Goal: Task Accomplishment & Management: Complete application form

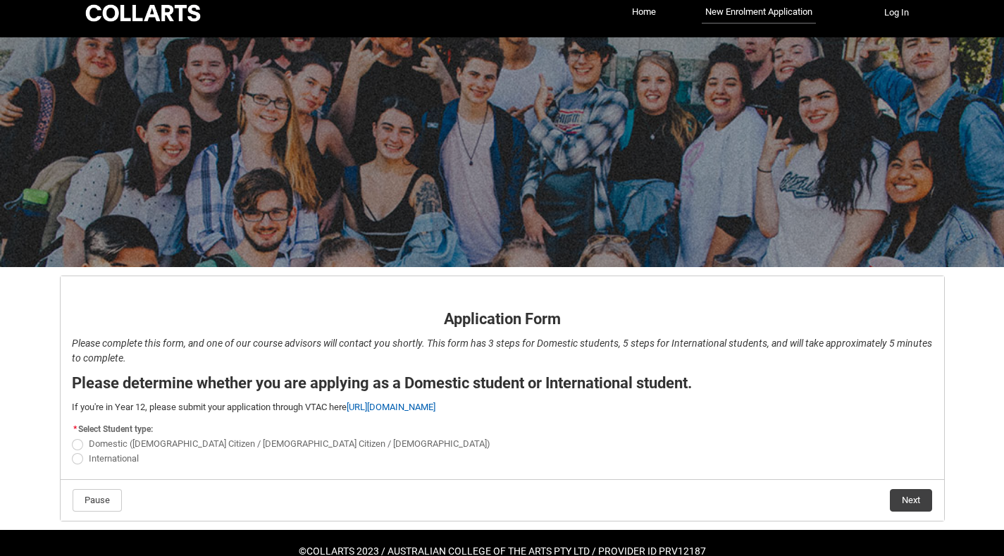
scroll to position [43, 0]
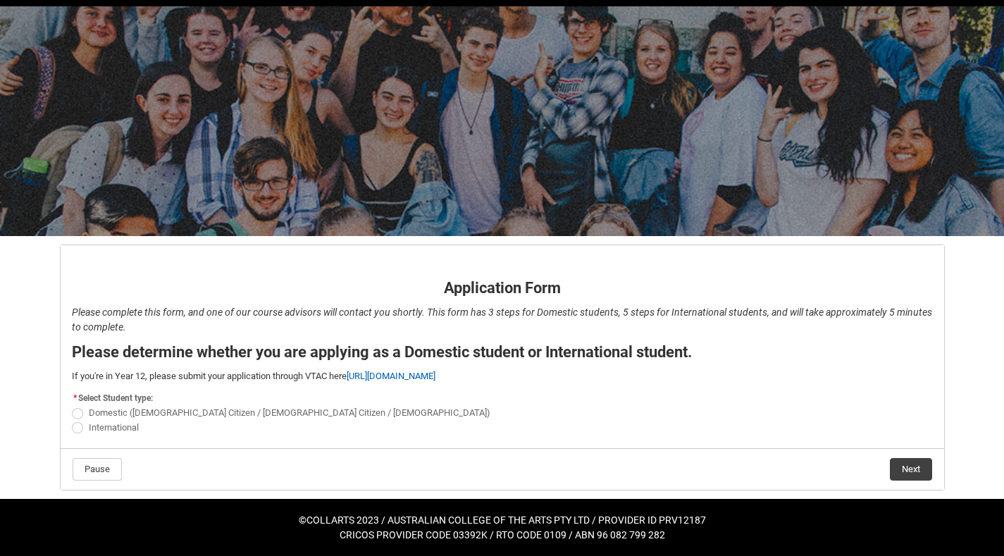
click at [132, 407] on span "Domestic ([DEMOGRAPHIC_DATA] Citizen / [DEMOGRAPHIC_DATA] Citizen / [DEMOGRAPHI…" at bounding box center [290, 412] width 402 height 11
click at [72, 406] on input "Domestic ([DEMOGRAPHIC_DATA] Citizen / [DEMOGRAPHIC_DATA] Citizen / [DEMOGRAPHI…" at bounding box center [71, 405] width 1 height 1
radio input "true"
click at [896, 462] on button "Next" at bounding box center [911, 469] width 42 height 23
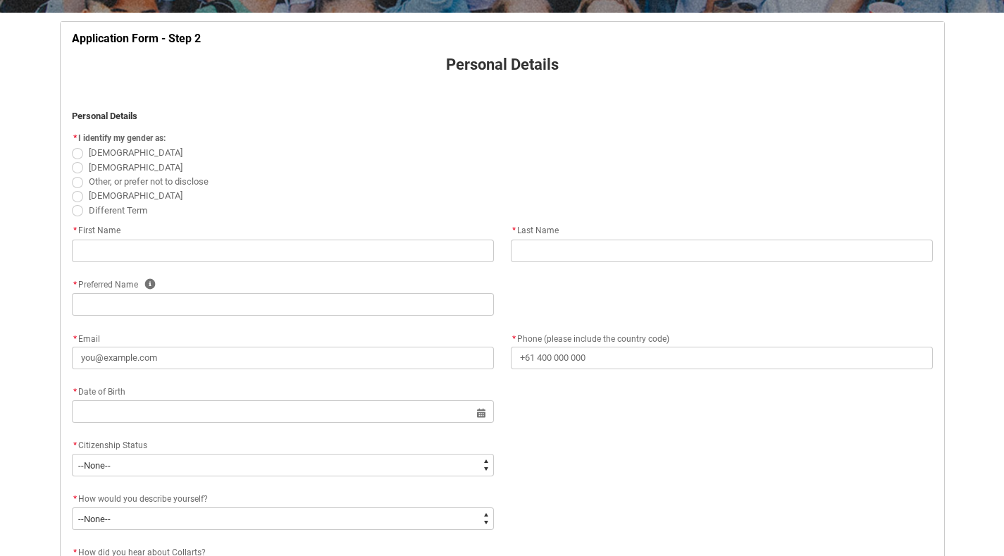
scroll to position [0, 0]
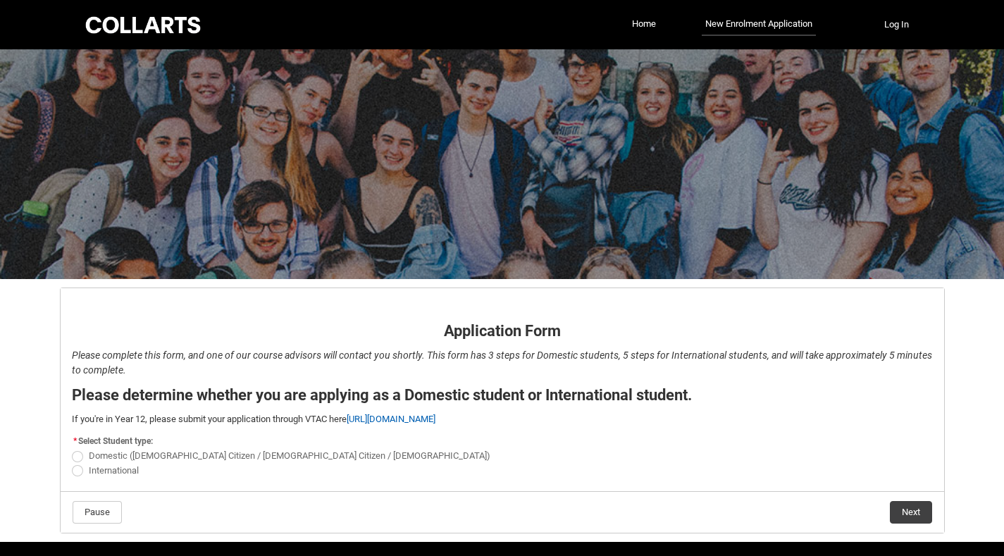
drag, startPoint x: 0, startPoint y: 0, endPoint x: 887, endPoint y: 383, distance: 966.3
click at [887, 383] on flowruntime-screen-field "Please complete this form, and one of our course advisors will contact you shor…" at bounding box center [502, 365] width 878 height 35
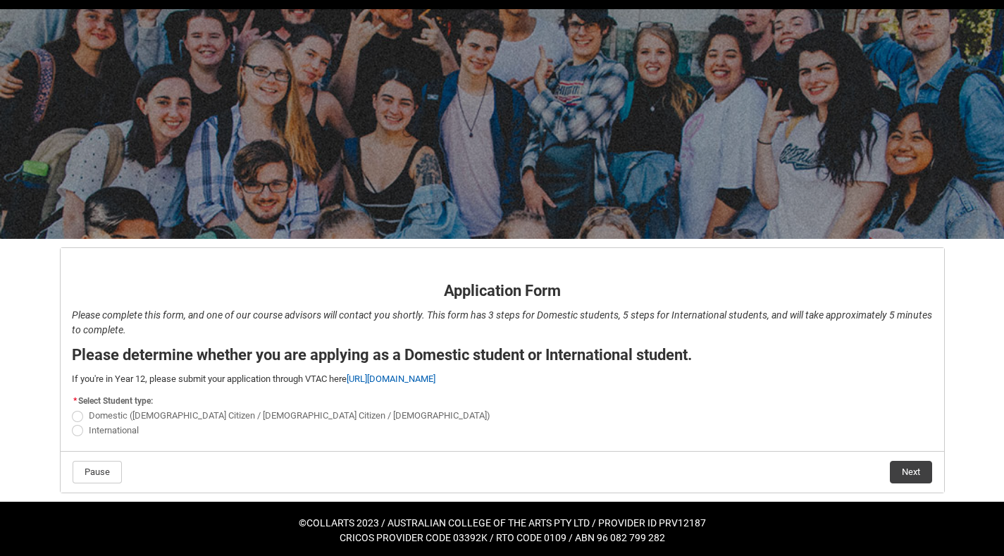
scroll to position [43, 0]
